Goal: Navigation & Orientation: Find specific page/section

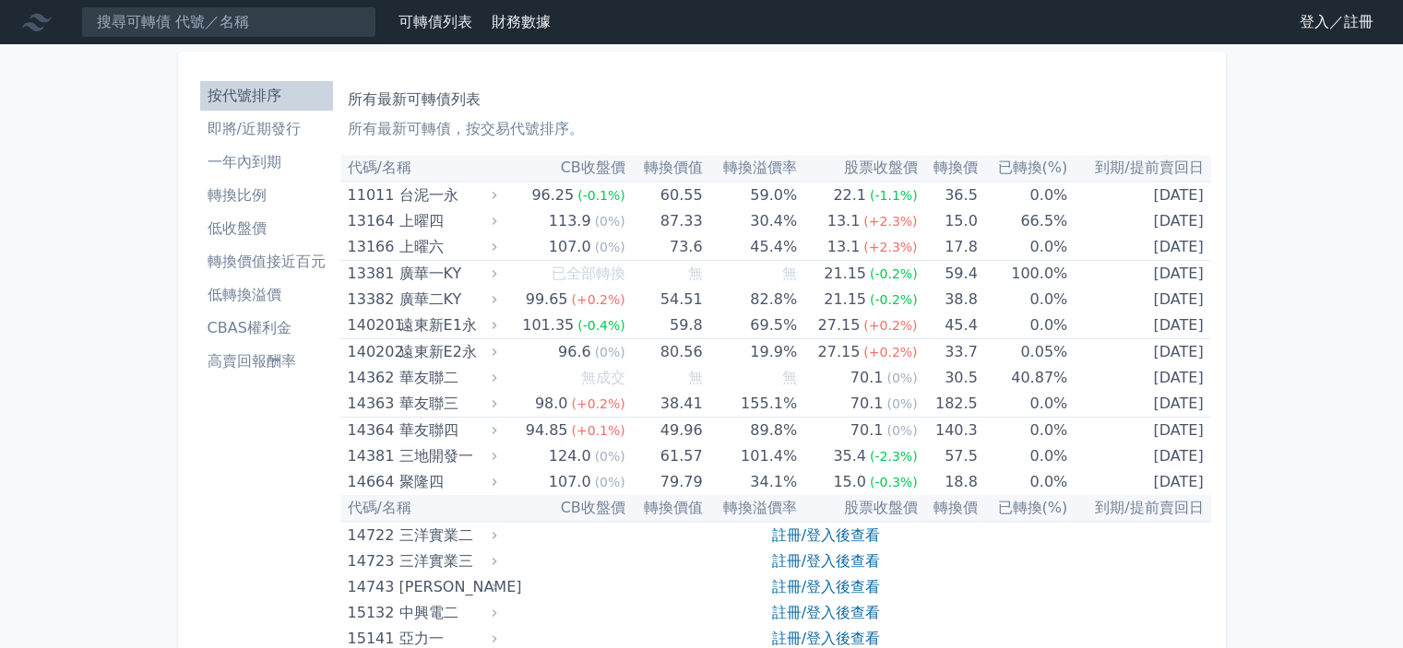
click at [1328, 21] on link "登入／註冊" at bounding box center [1336, 22] width 103 height 30
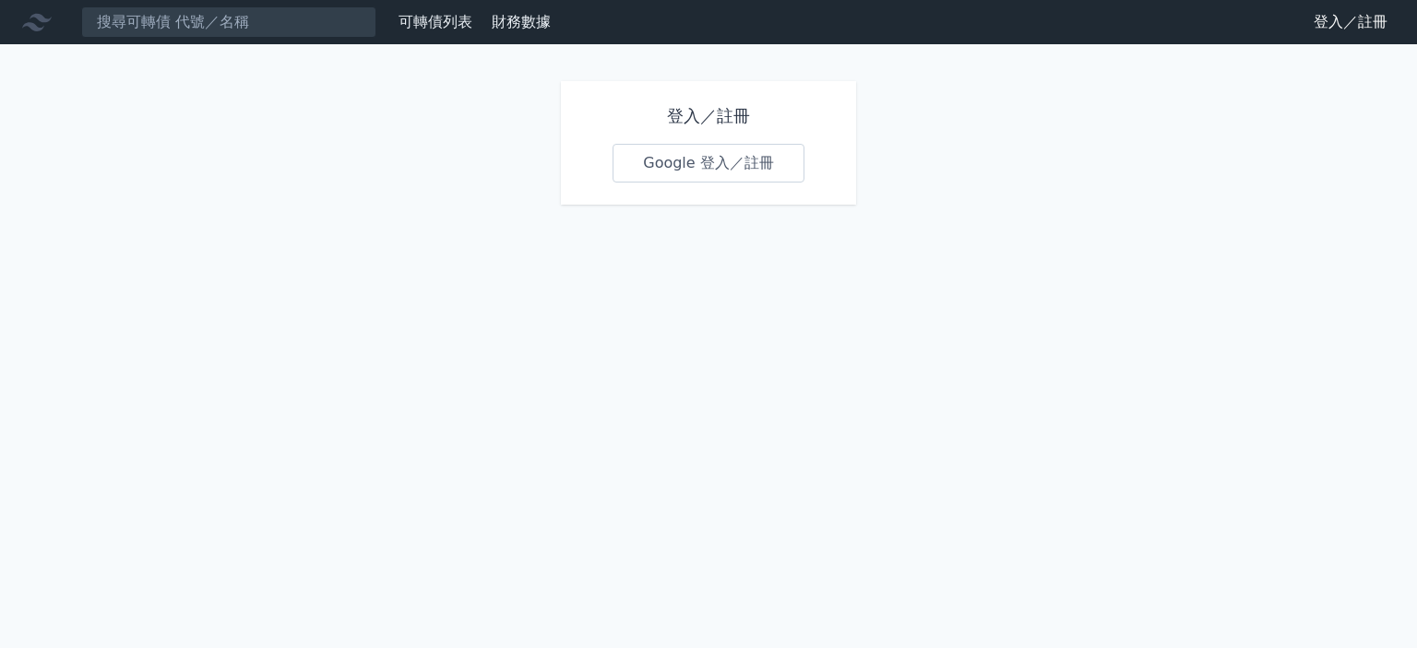
click at [743, 172] on link "Google 登入／註冊" at bounding box center [708, 163] width 192 height 39
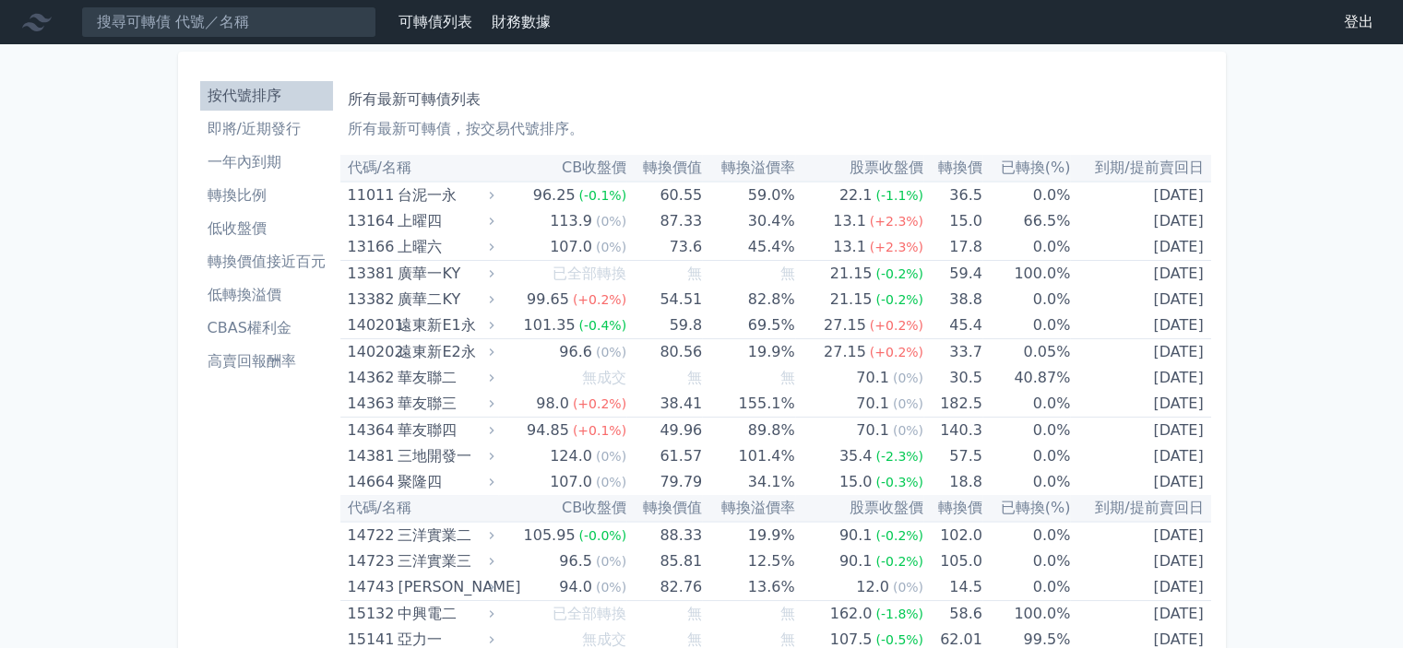
click at [305, 128] on li "即將/近期發行" at bounding box center [266, 129] width 133 height 22
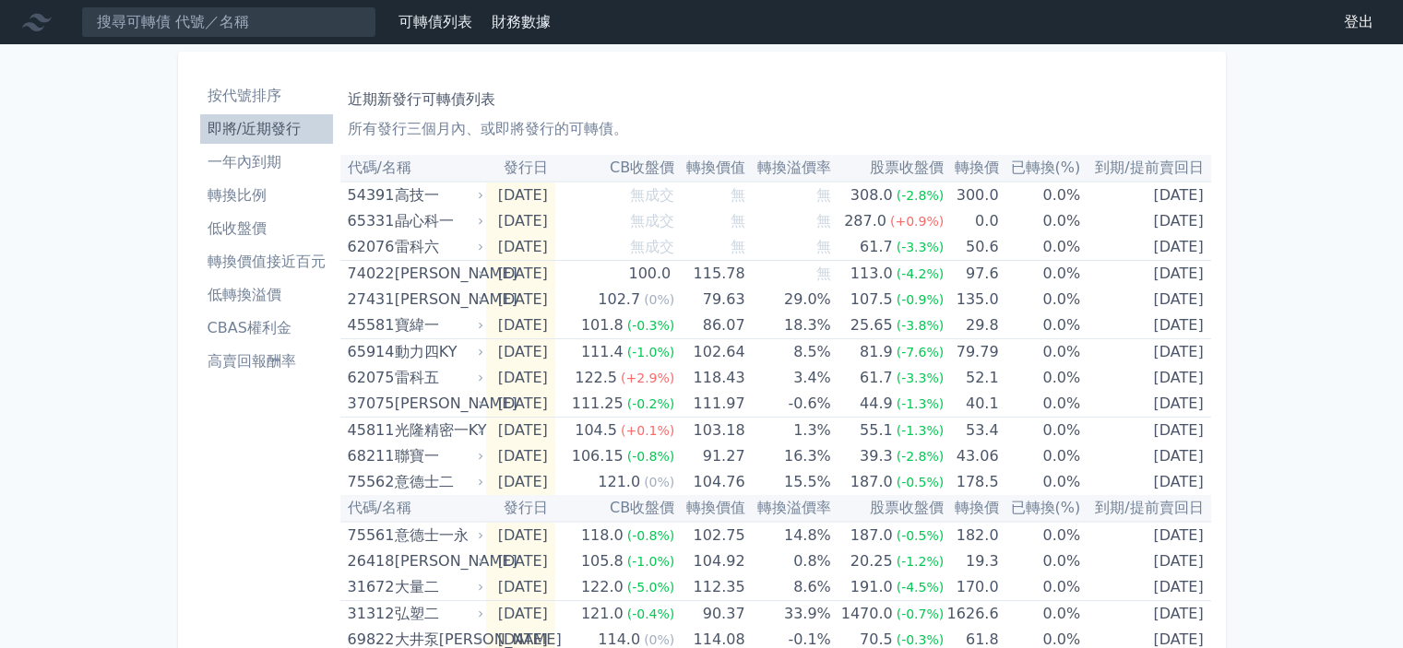
click at [262, 293] on li "低轉換溢價" at bounding box center [266, 295] width 133 height 22
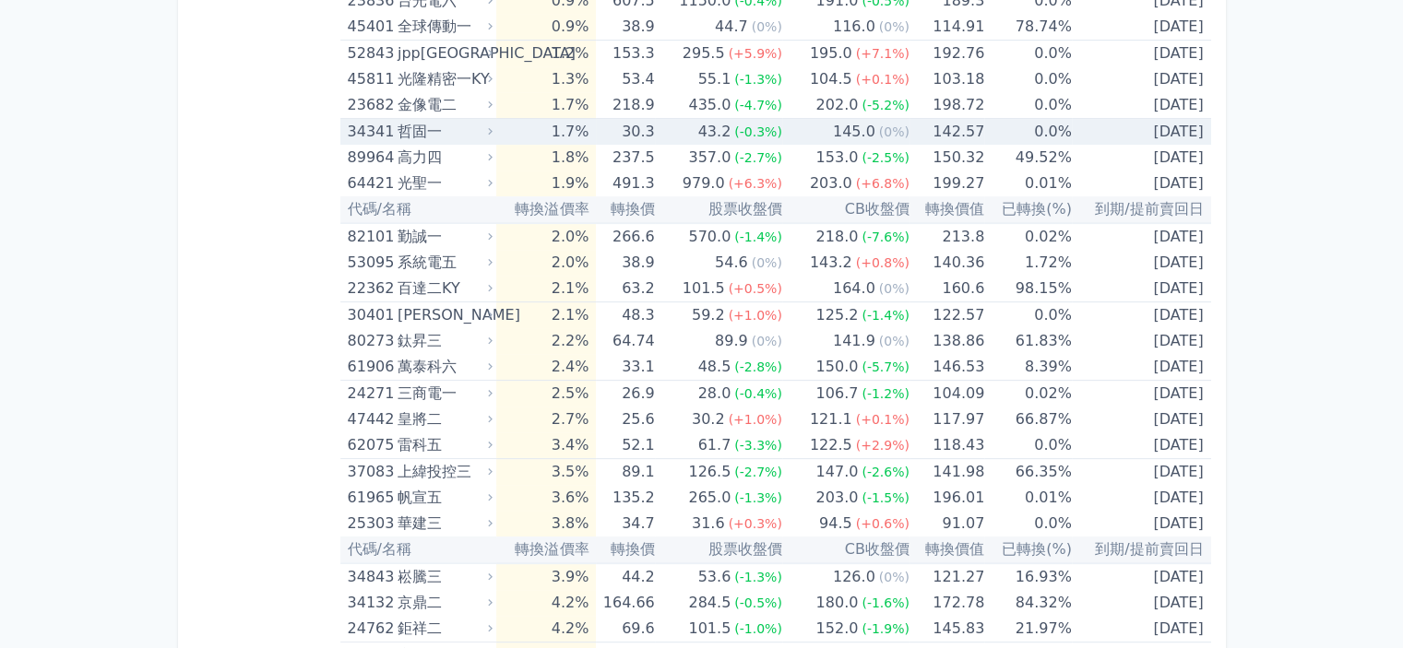
scroll to position [646, 0]
